Goal: Information Seeking & Learning: Learn about a topic

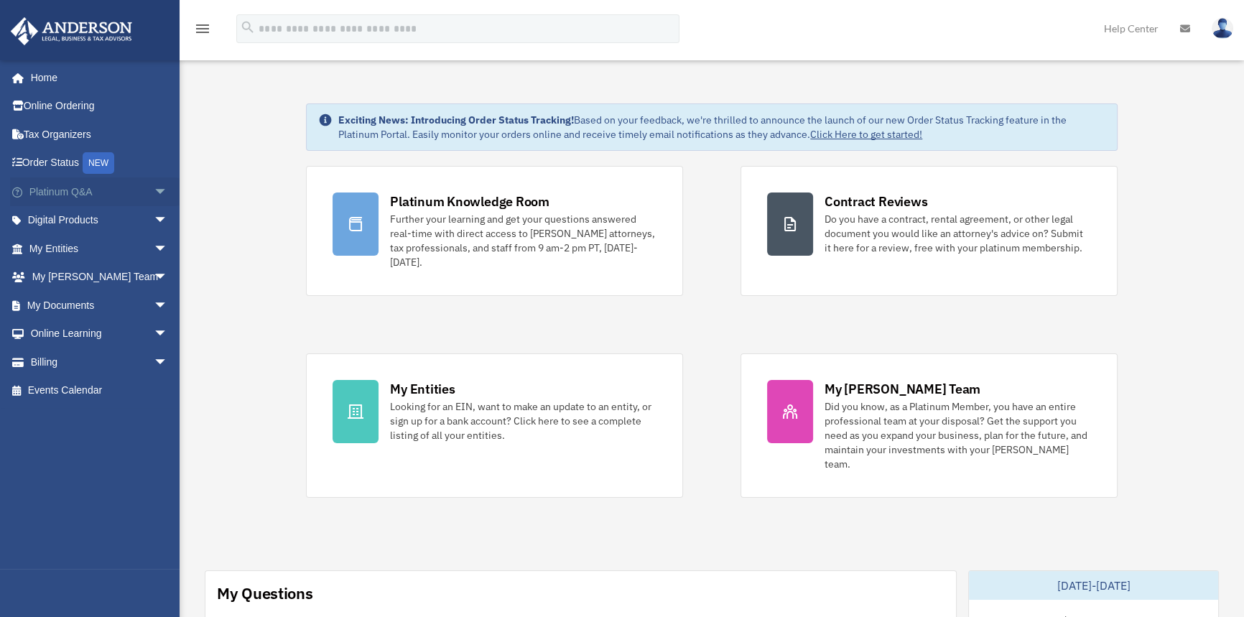
click at [93, 192] on link "Platinum Q&A arrow_drop_down" at bounding box center [100, 191] width 180 height 29
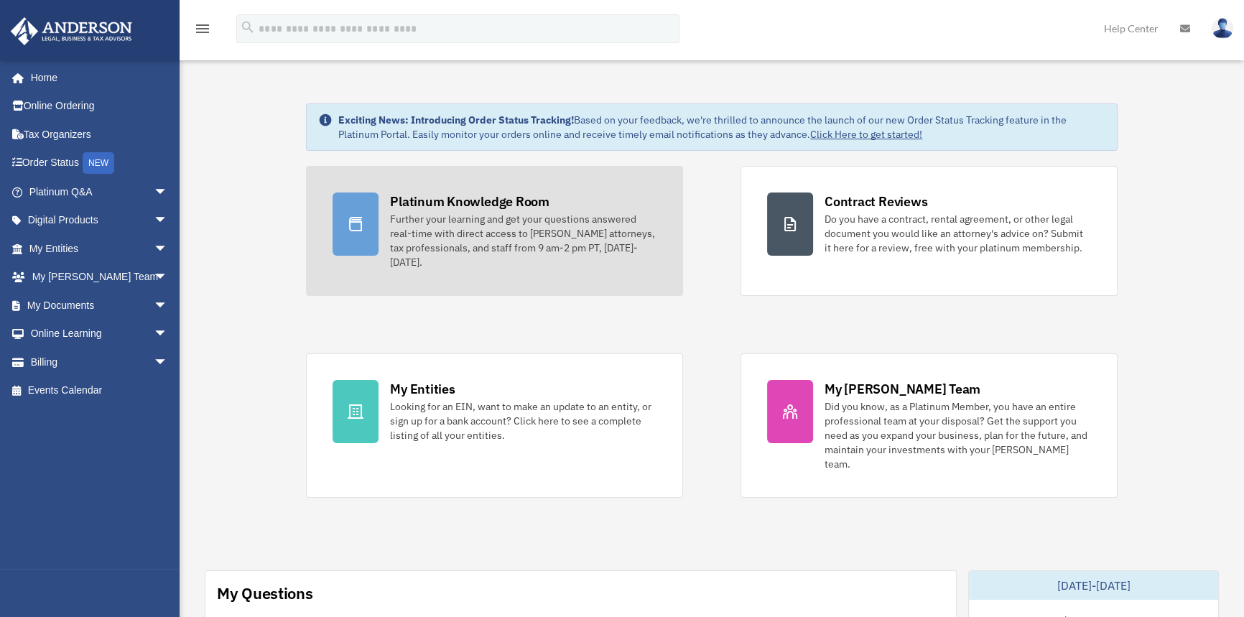
click at [427, 212] on div "Further your learning and get your questions answered real-time with direct acc…" at bounding box center [523, 240] width 266 height 57
click at [438, 230] on div "Further your learning and get your questions answered real-time with direct acc…" at bounding box center [523, 240] width 266 height 57
click at [438, 229] on div "Further your learning and get your questions answered real-time with direct acc…" at bounding box center [523, 240] width 266 height 57
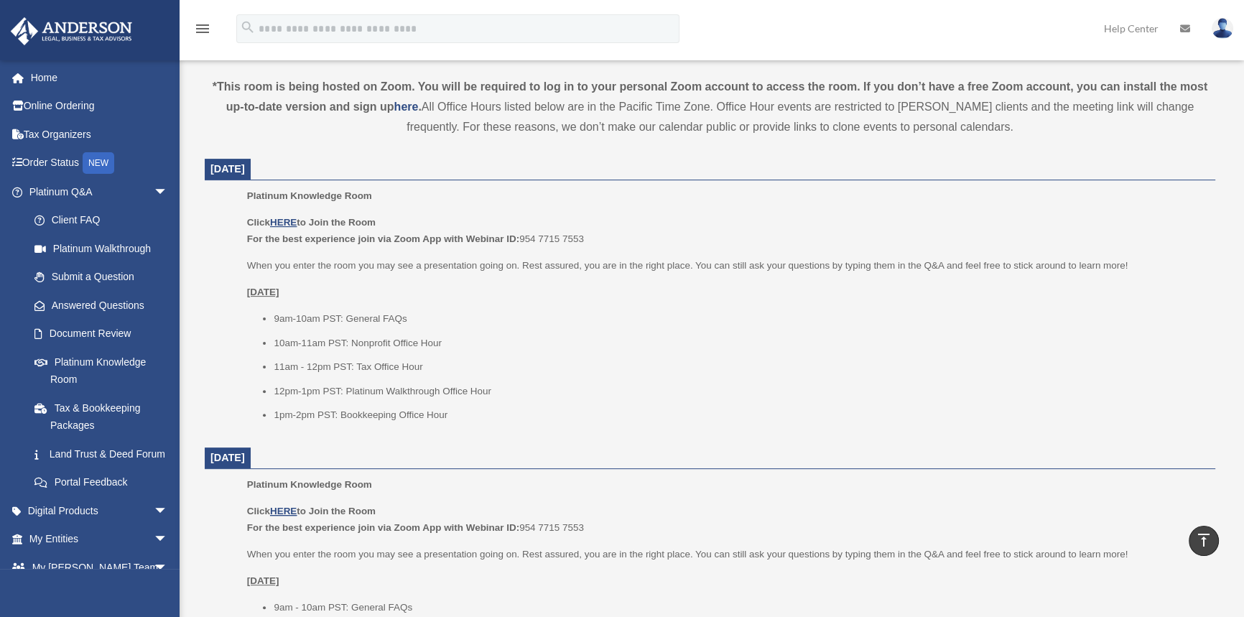
scroll to position [457, 0]
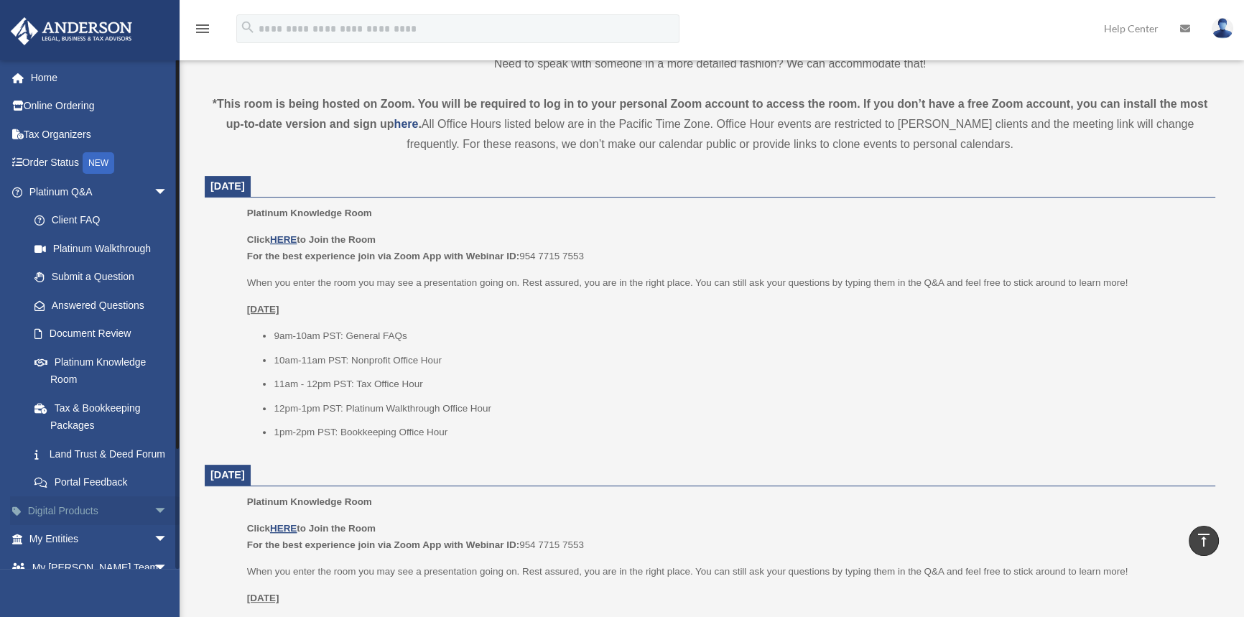
click at [154, 526] on span "arrow_drop_down" at bounding box center [168, 510] width 29 height 29
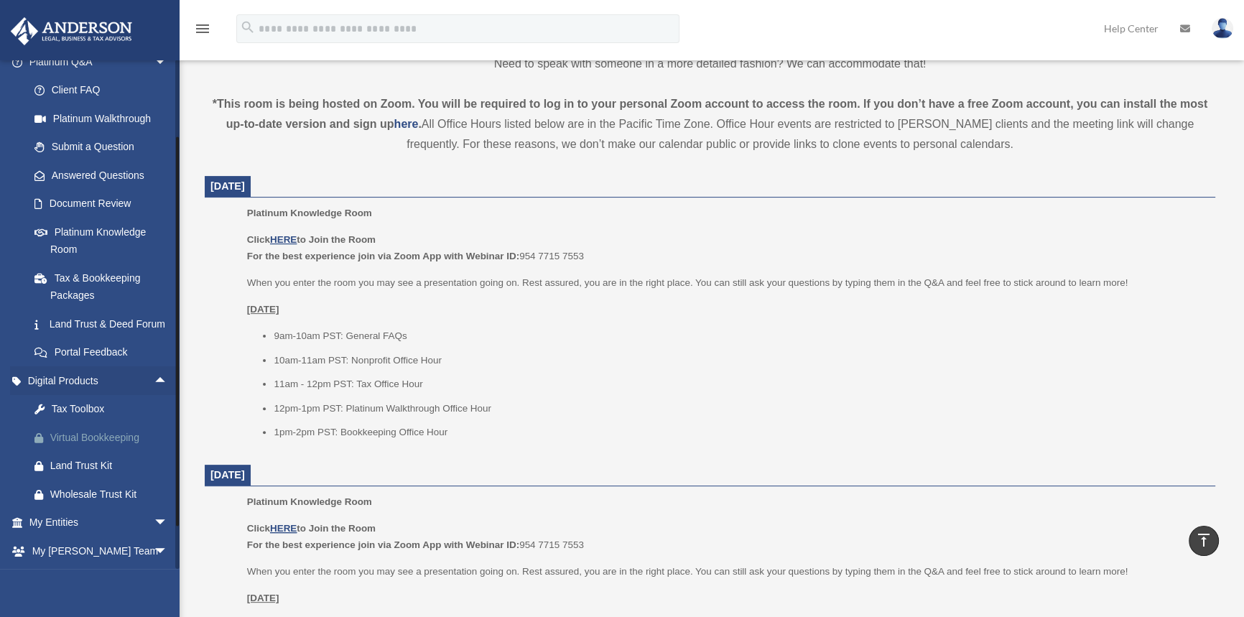
scroll to position [195, 0]
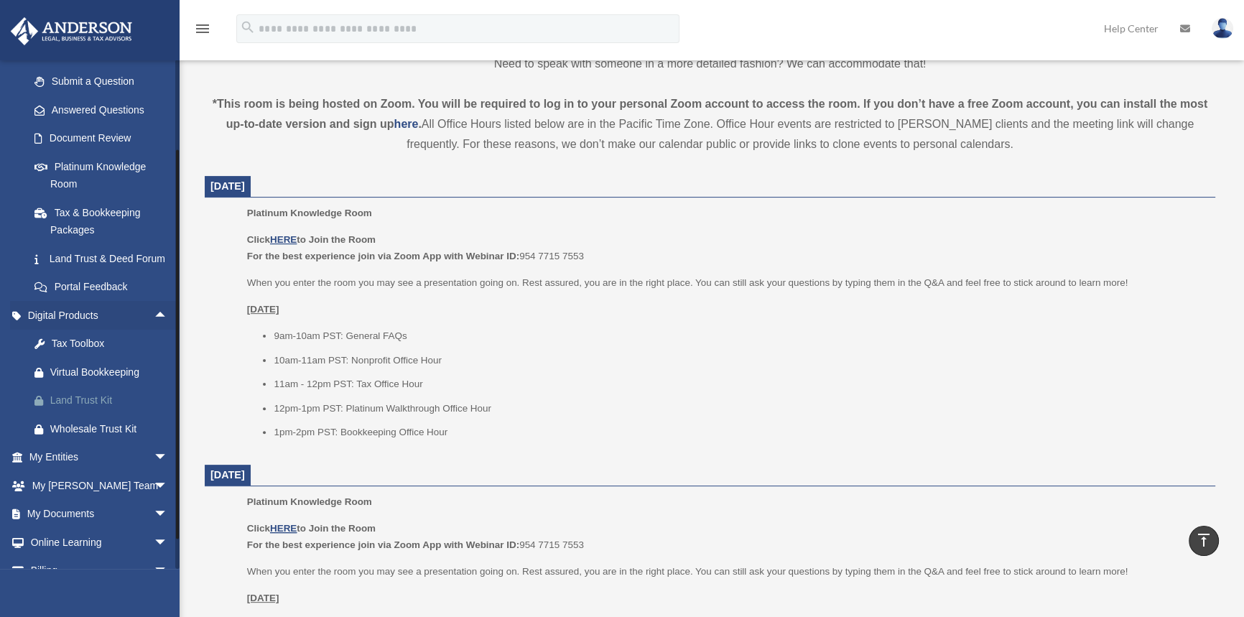
click at [96, 409] on div "Land Trust Kit" at bounding box center [110, 400] width 121 height 18
click at [134, 438] on div "Wholesale Trust Kit" at bounding box center [110, 429] width 121 height 18
click at [154, 557] on span "arrow_drop_down" at bounding box center [168, 542] width 29 height 29
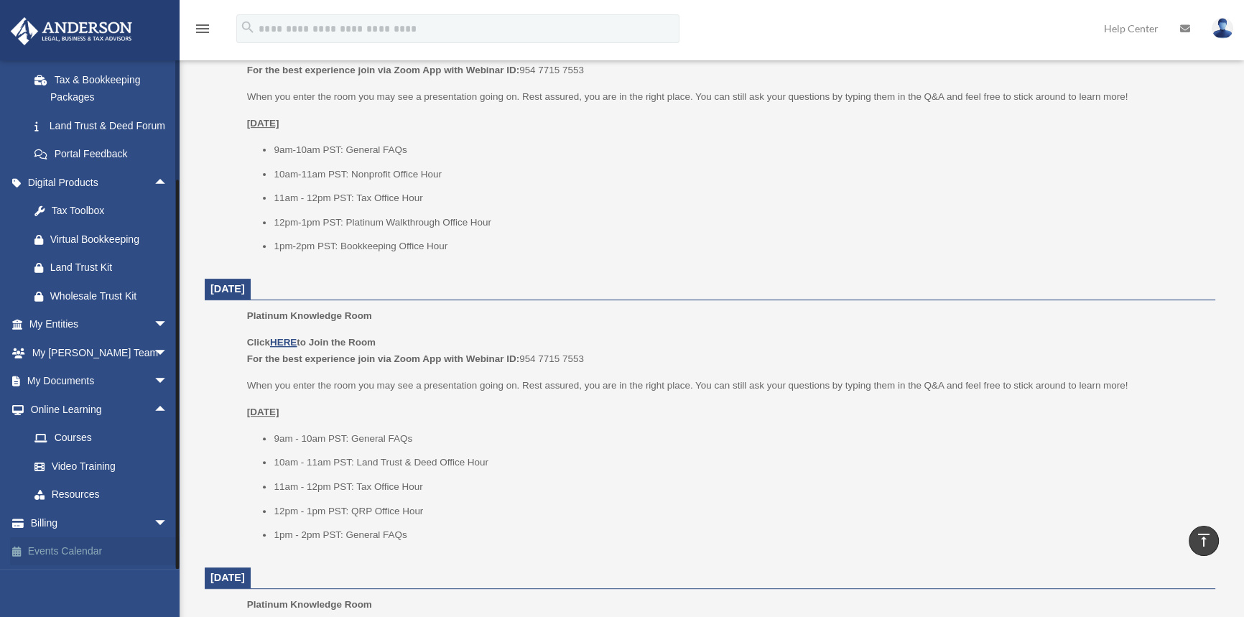
scroll to position [653, 0]
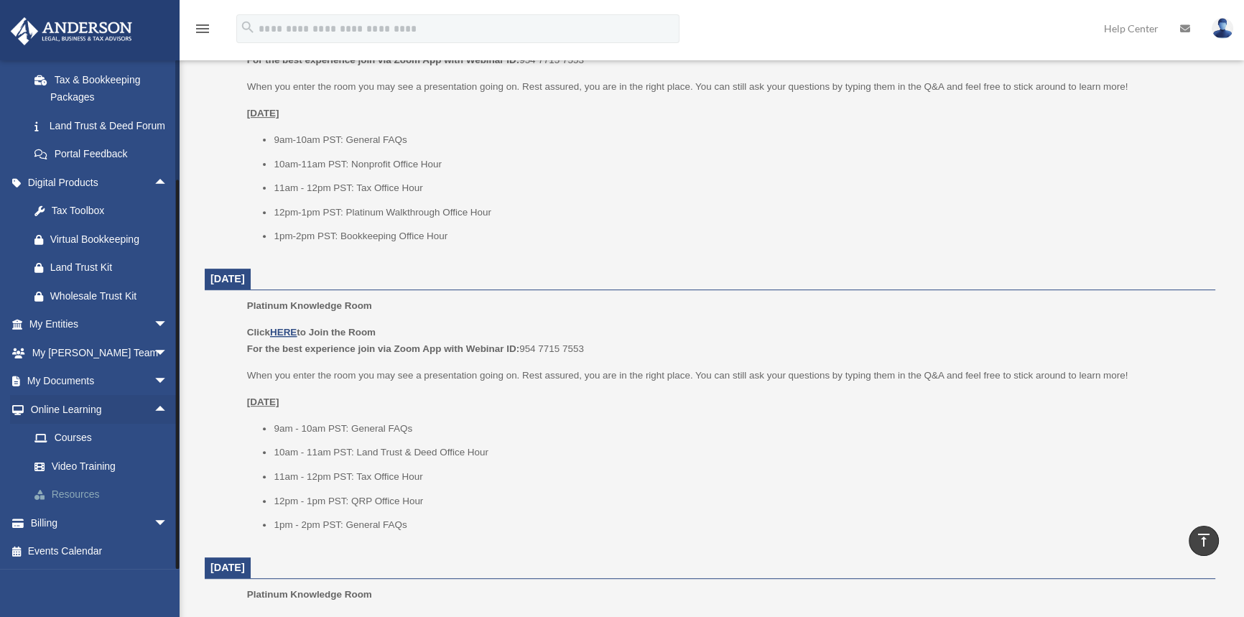
click at [85, 495] on link "Resources" at bounding box center [104, 494] width 169 height 29
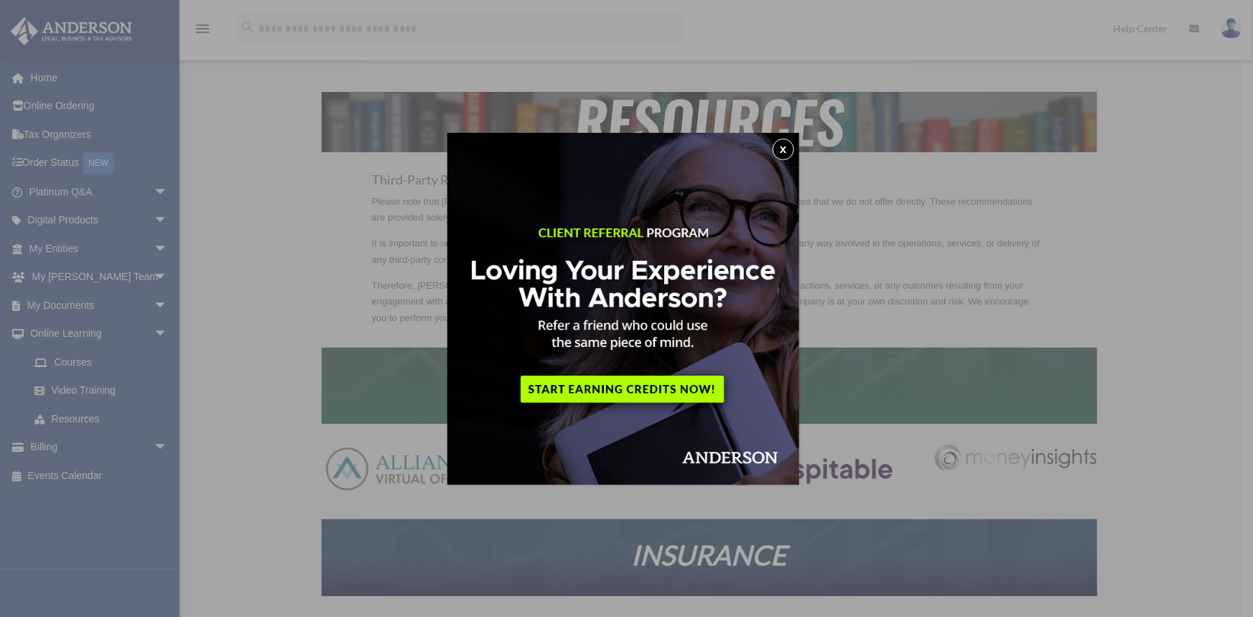
click at [790, 147] on button "x" at bounding box center [784, 150] width 22 height 22
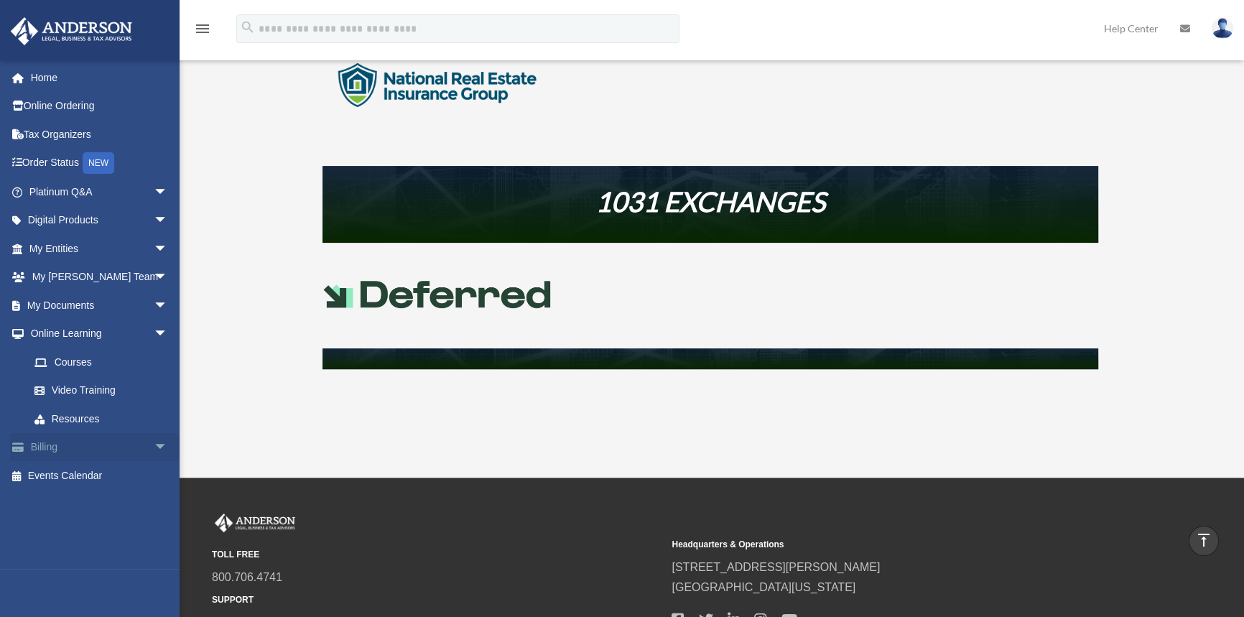
scroll to position [587, 0]
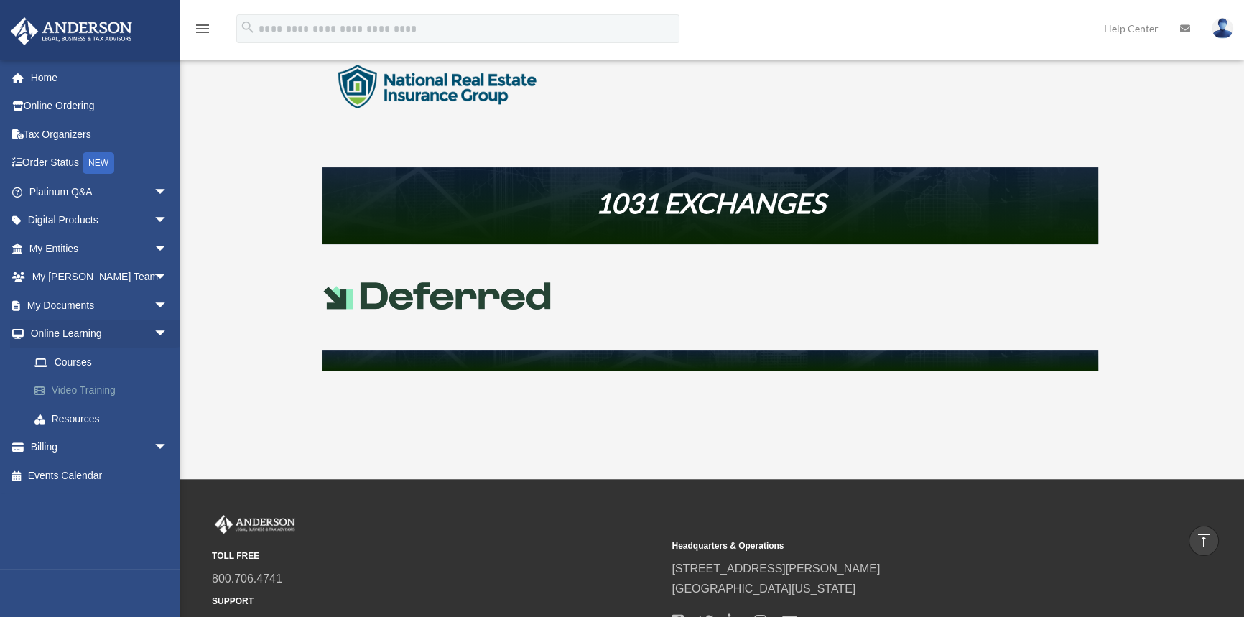
click at [93, 395] on link "Video Training" at bounding box center [104, 390] width 169 height 29
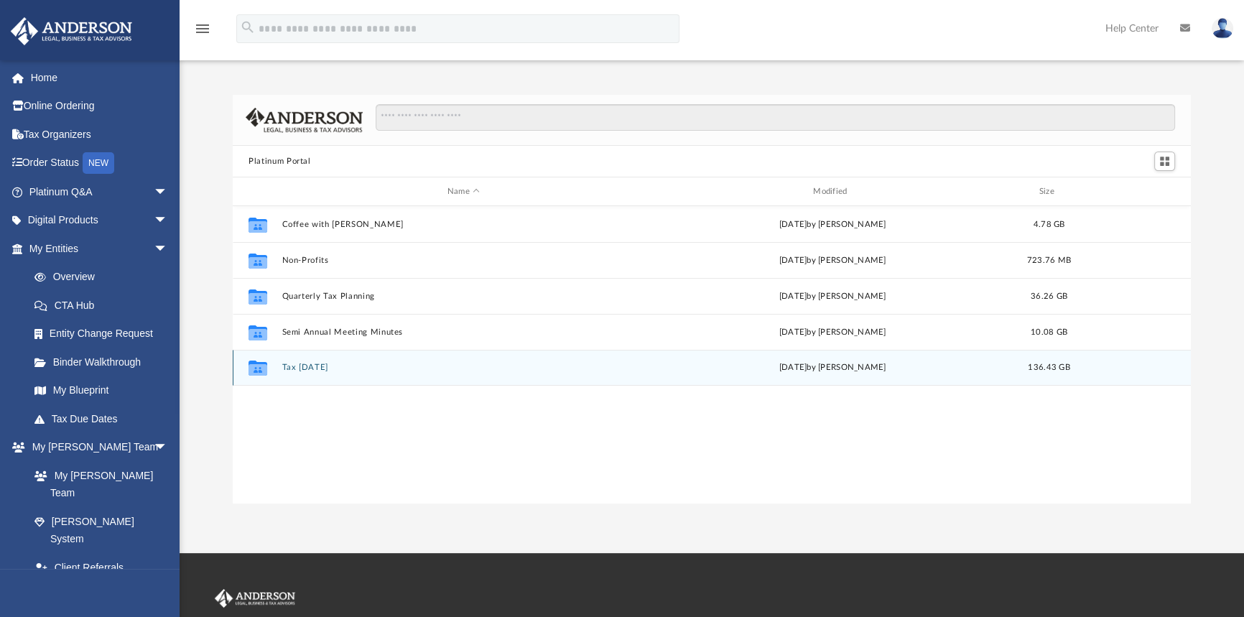
scroll to position [316, 948]
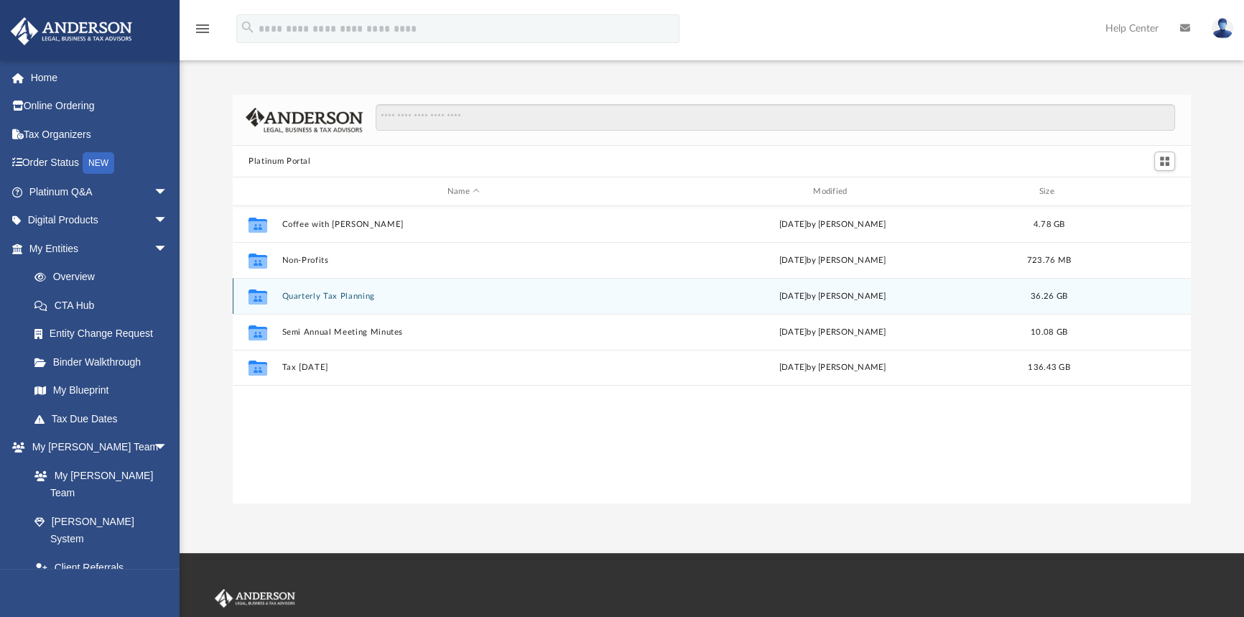
click at [358, 292] on button "Quarterly Tax Planning" at bounding box center [463, 296] width 363 height 9
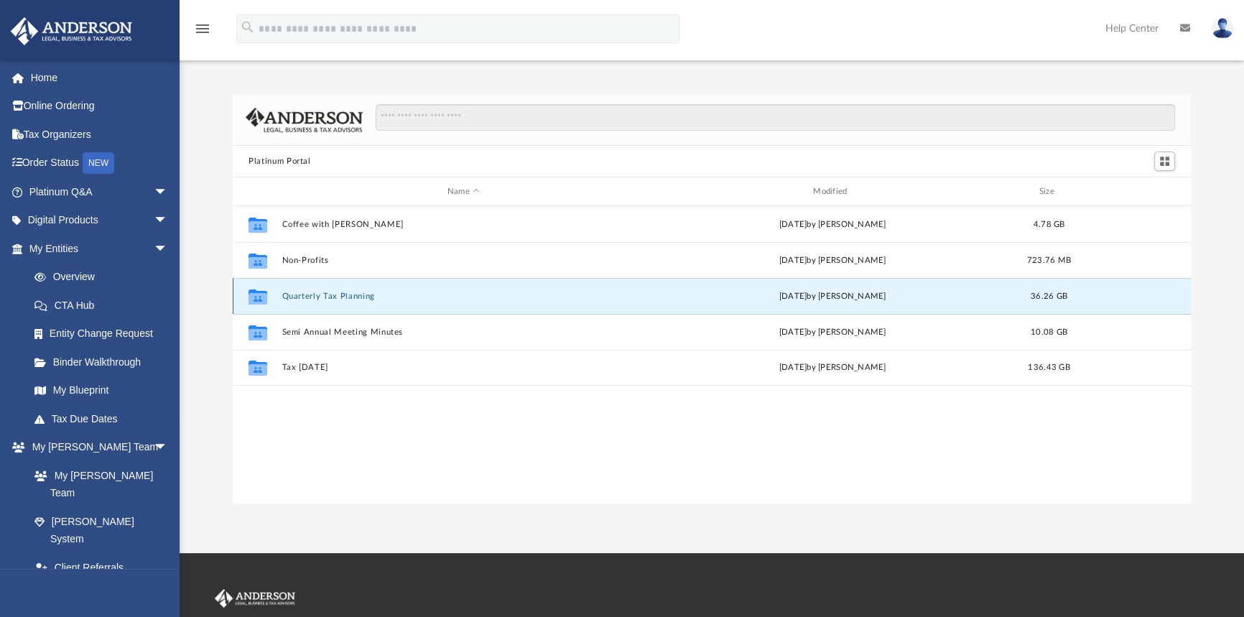
click at [358, 292] on button "Quarterly Tax Planning" at bounding box center [463, 296] width 363 height 9
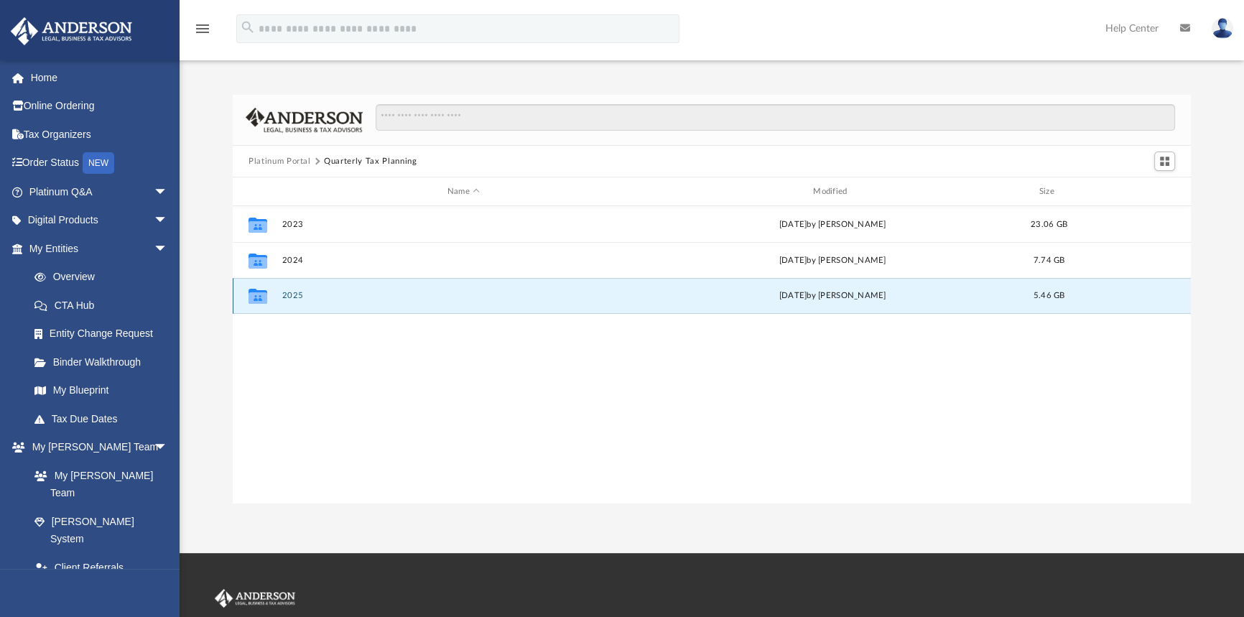
click at [292, 298] on button "2025" at bounding box center [463, 295] width 363 height 9
click at [293, 298] on button "2025" at bounding box center [463, 295] width 363 height 9
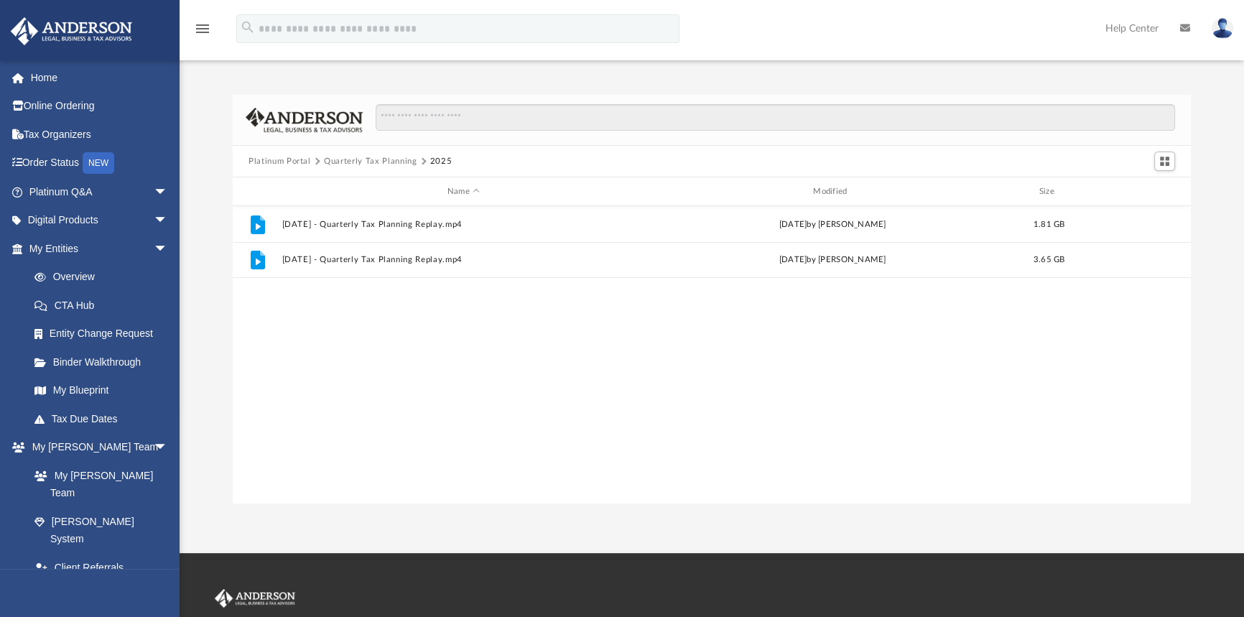
click at [286, 156] on button "Platinum Portal" at bounding box center [279, 161] width 62 height 13
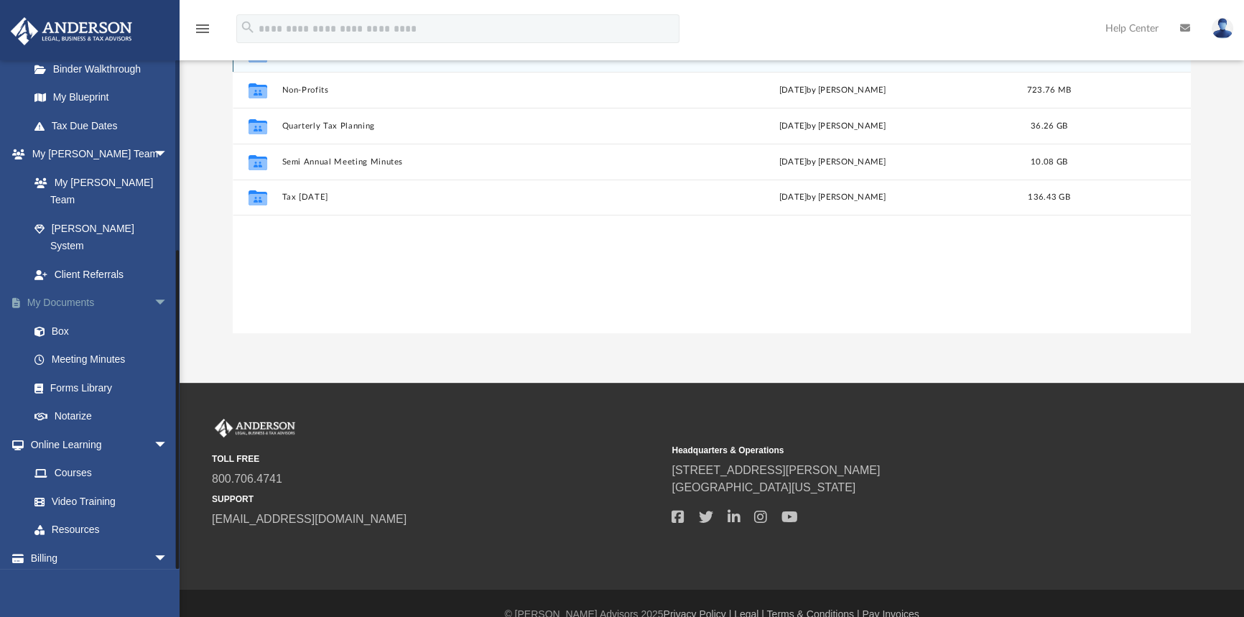
scroll to position [193, 0]
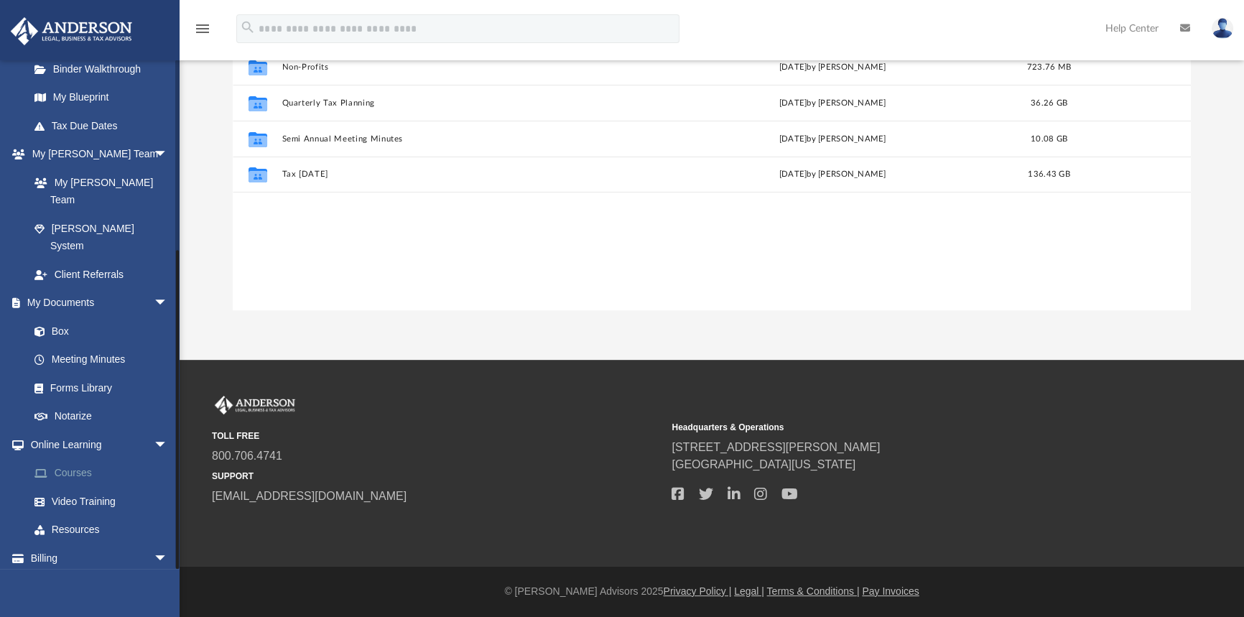
click at [80, 459] on link "Courses" at bounding box center [104, 473] width 169 height 29
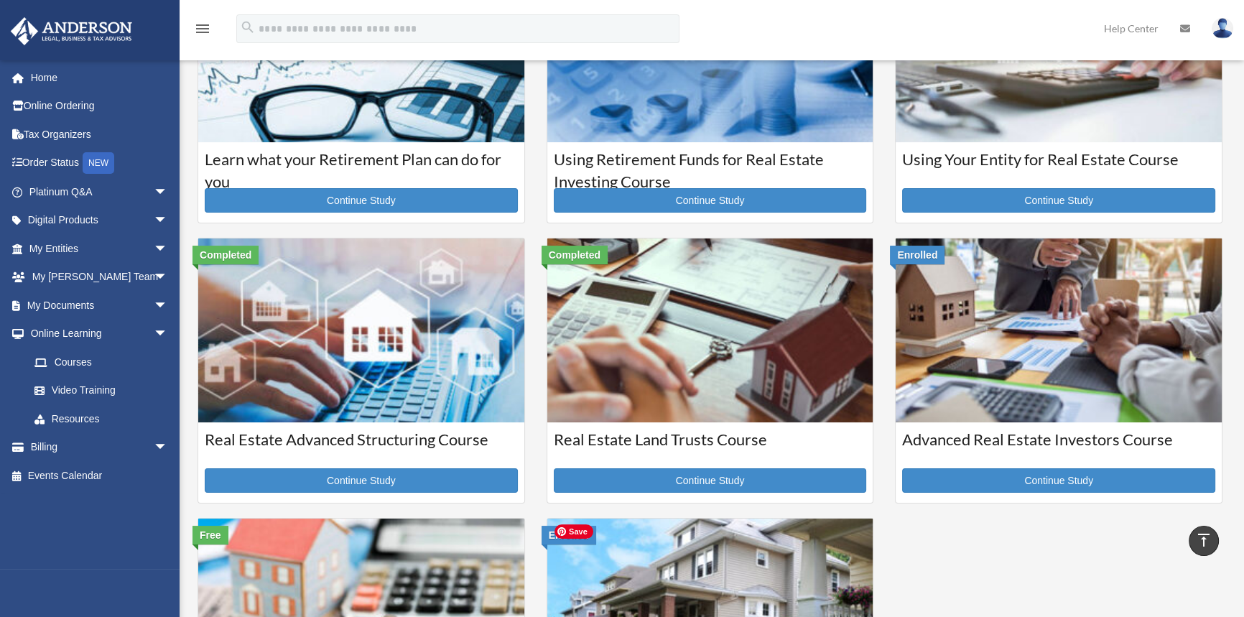
scroll to position [130, 0]
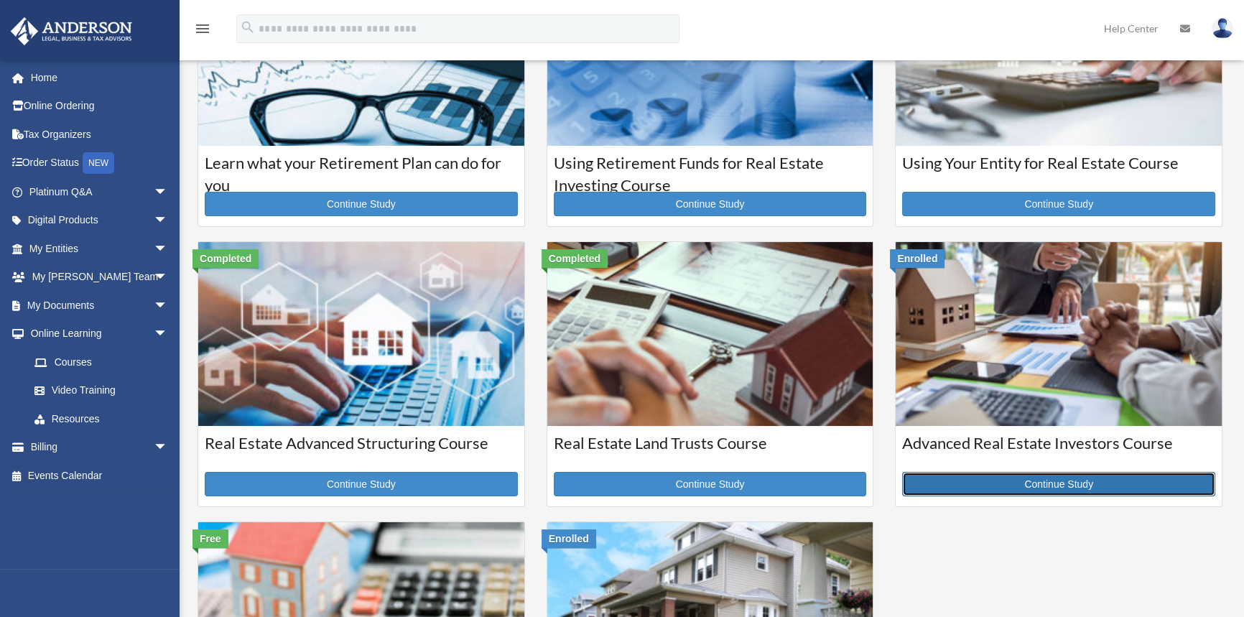
click at [1070, 488] on link "Continue Study" at bounding box center [1058, 484] width 313 height 24
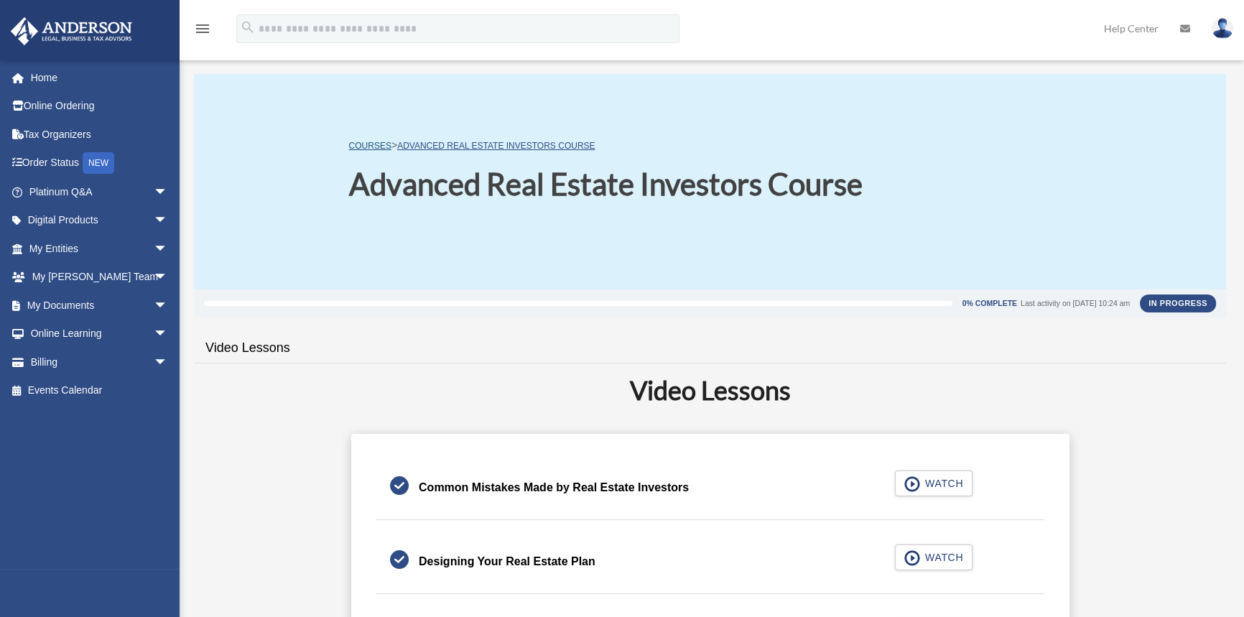
click at [368, 144] on link "COURSES" at bounding box center [370, 146] width 42 height 10
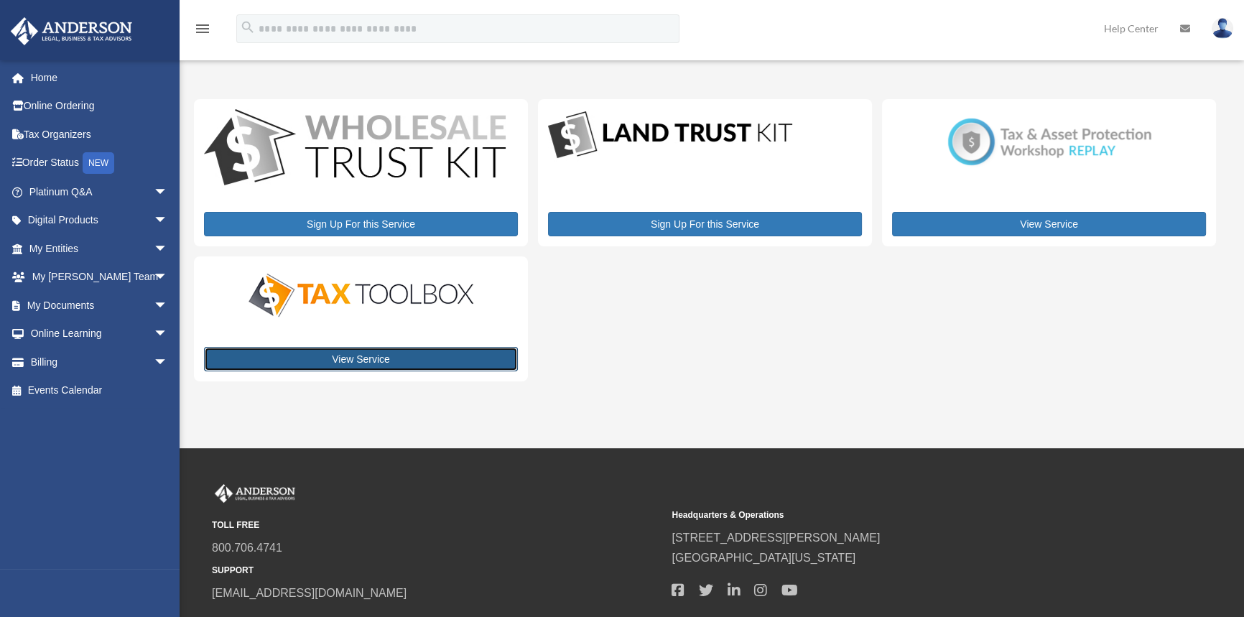
click at [389, 358] on link "View Service" at bounding box center [361, 359] width 314 height 24
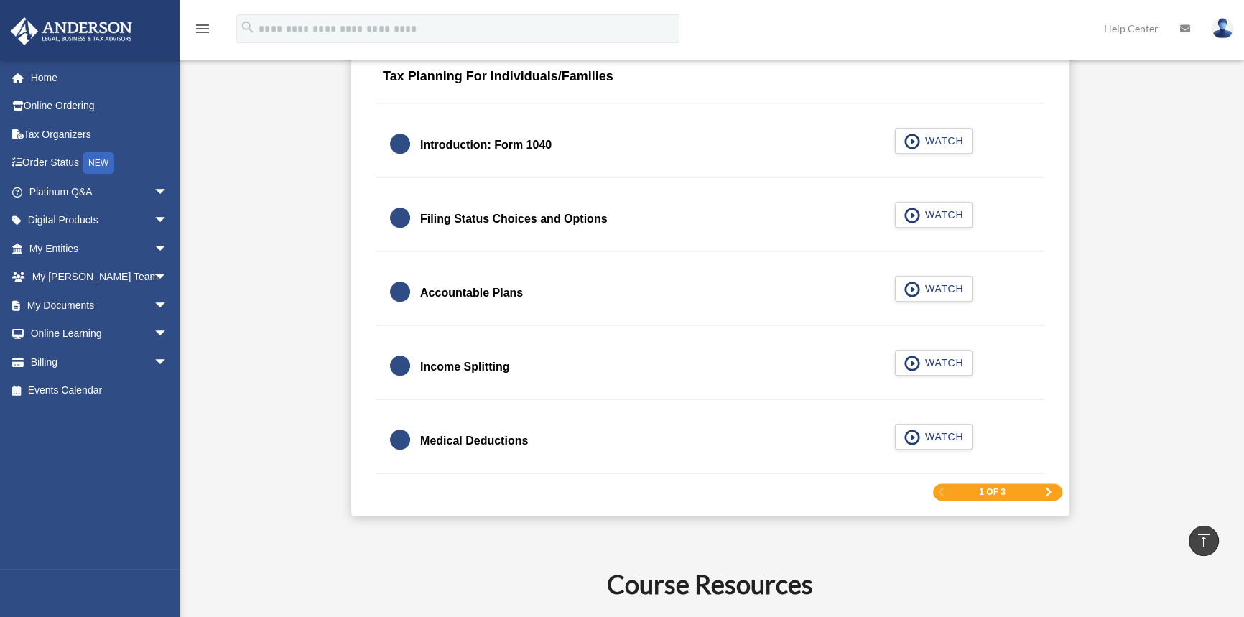
scroll to position [2089, 0]
click at [1048, 488] on span "Next Page" at bounding box center [1048, 492] width 9 height 9
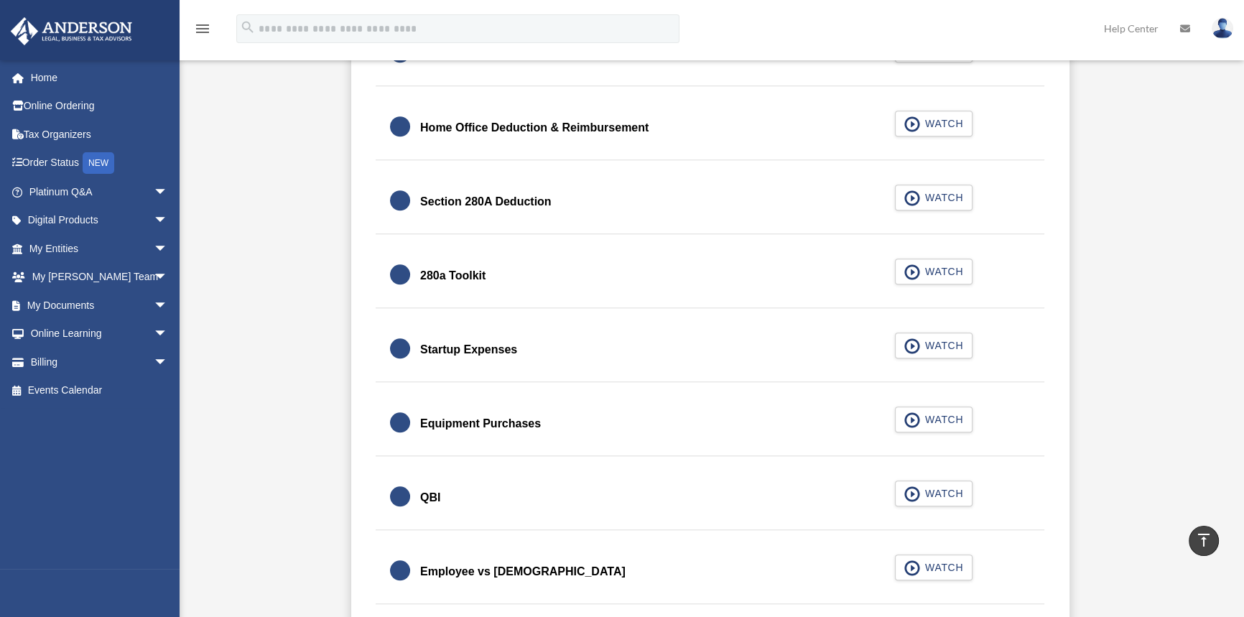
scroll to position [1878, 0]
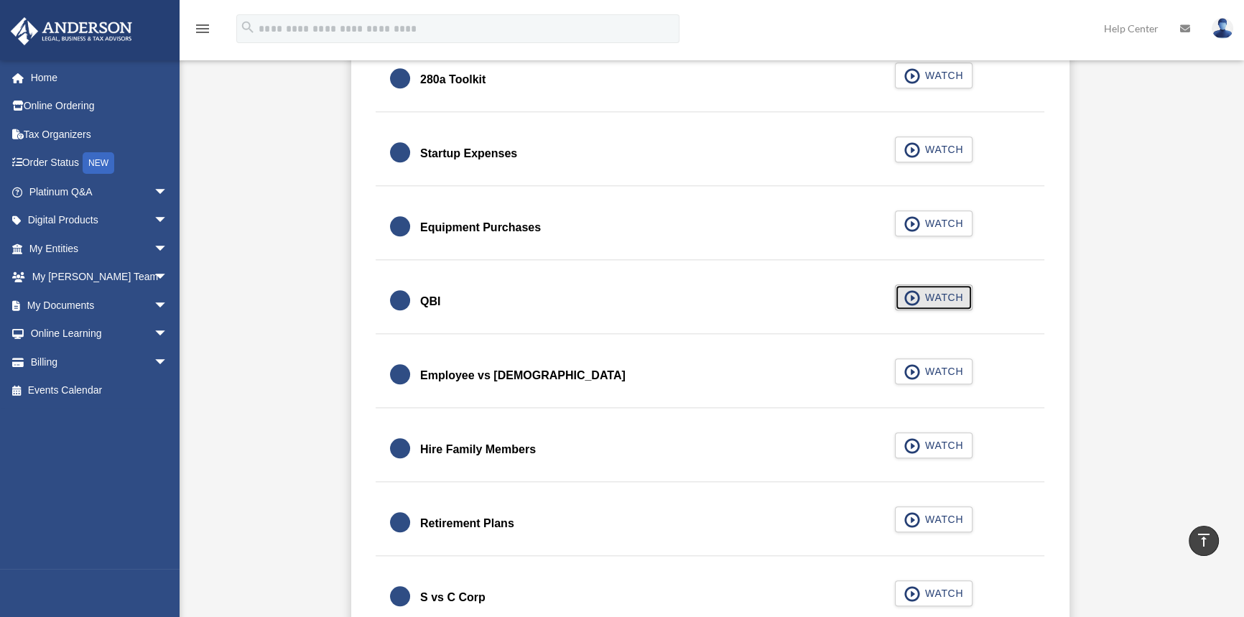
click at [924, 297] on span "WATCH" at bounding box center [942, 297] width 42 height 14
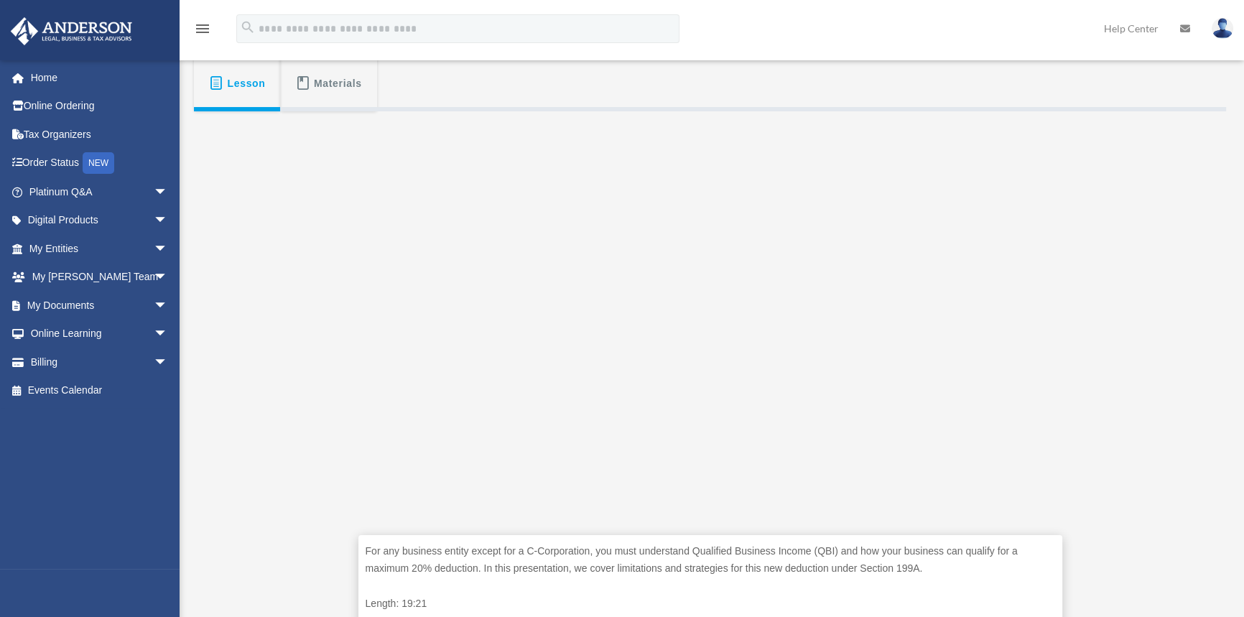
scroll to position [261, 0]
